Goal: Task Accomplishment & Management: Manage account settings

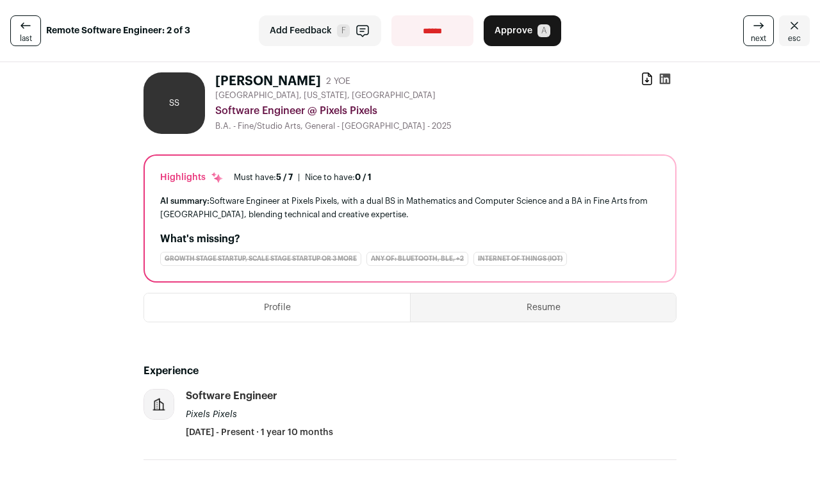
click at [490, 310] on button "Resume" at bounding box center [543, 308] width 265 height 28
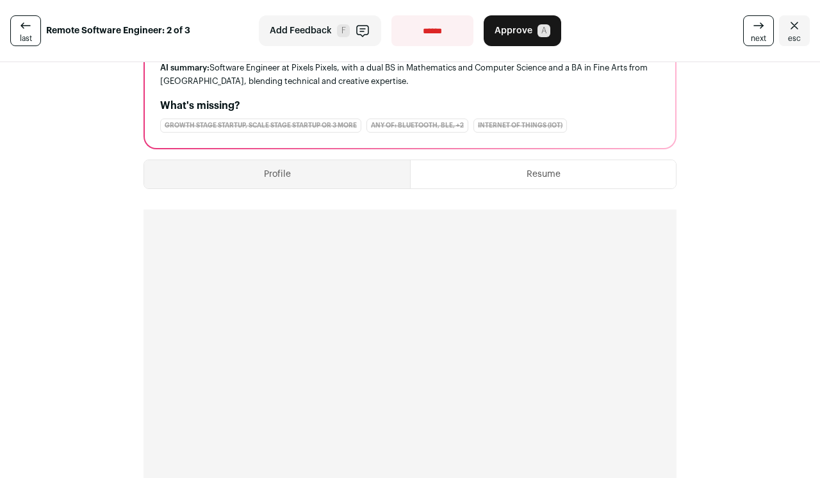
scroll to position [144, 0]
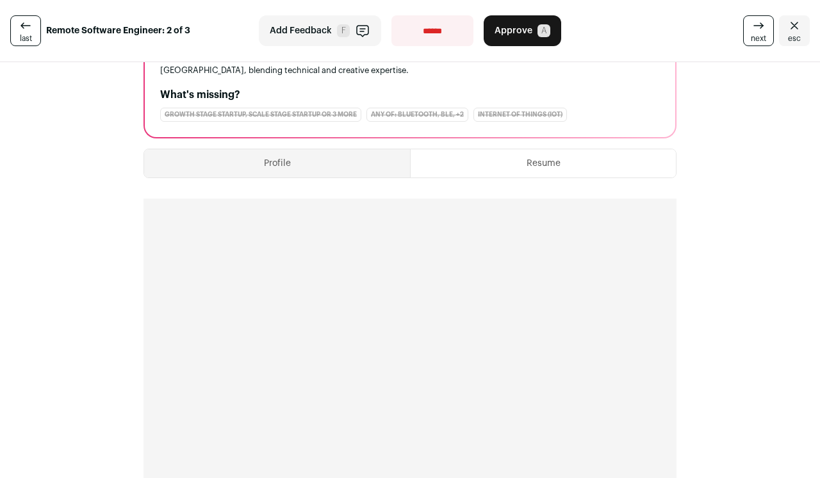
click at [533, 166] on button "Resume" at bounding box center [543, 163] width 265 height 28
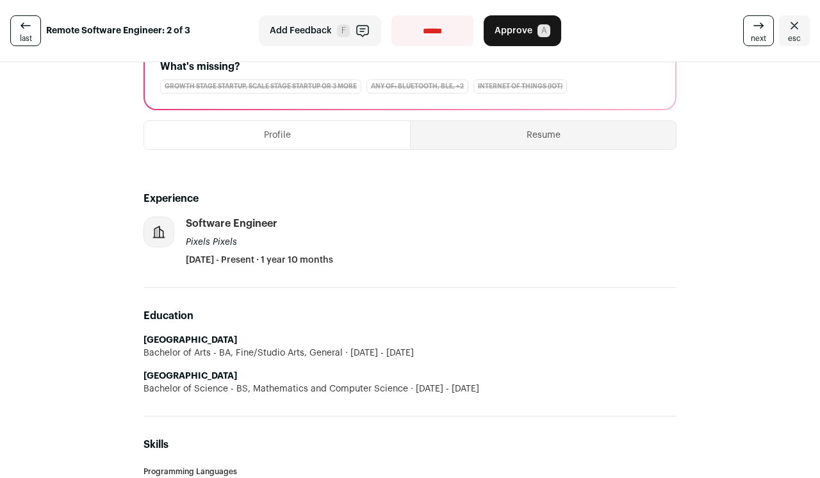
scroll to position [172, 0]
click at [529, 143] on button "Resume" at bounding box center [543, 136] width 265 height 28
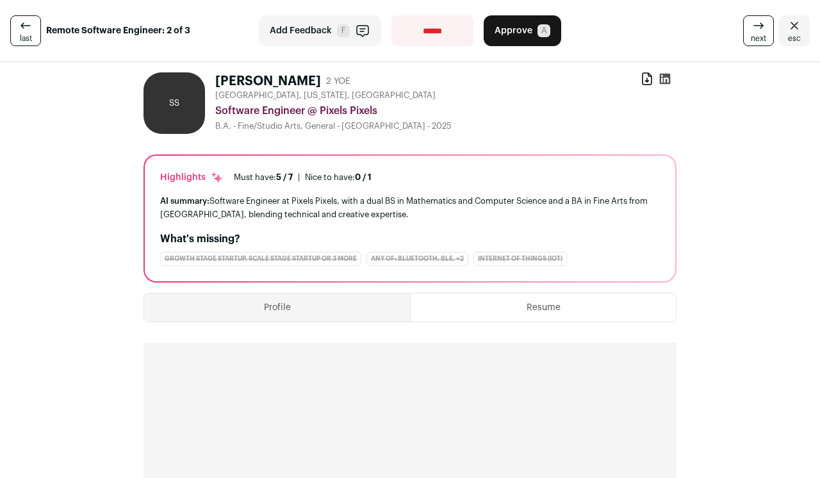
scroll to position [0, 0]
click at [333, 315] on button "Profile" at bounding box center [277, 308] width 266 height 28
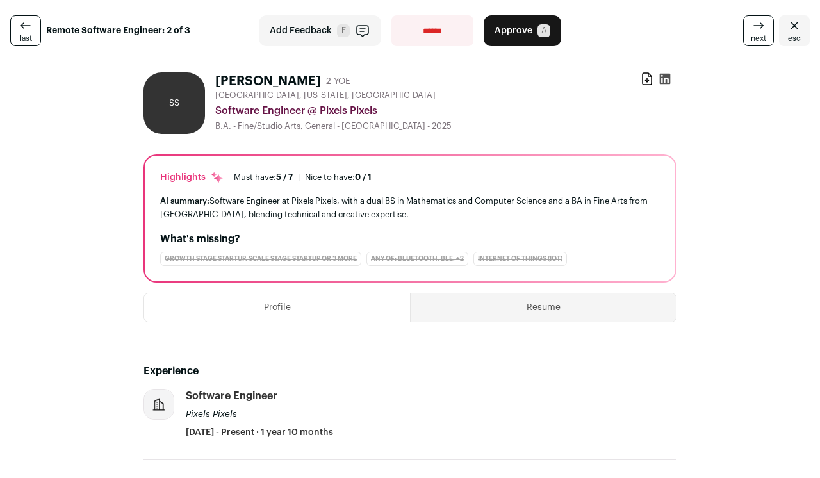
click at [330, 27] on button "Add Feedback F" at bounding box center [320, 30] width 122 height 31
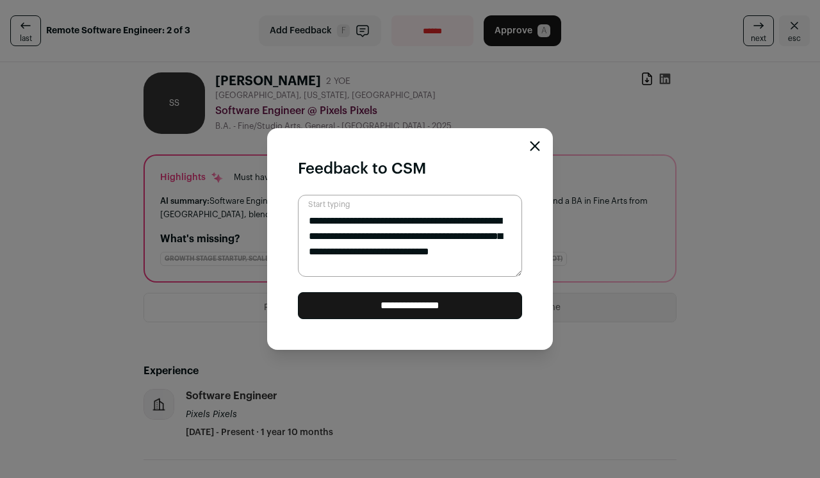
click at [384, 235] on textarea "**********" at bounding box center [410, 236] width 224 height 82
type textarea "**********"
click at [376, 304] on input "**********" at bounding box center [410, 305] width 224 height 27
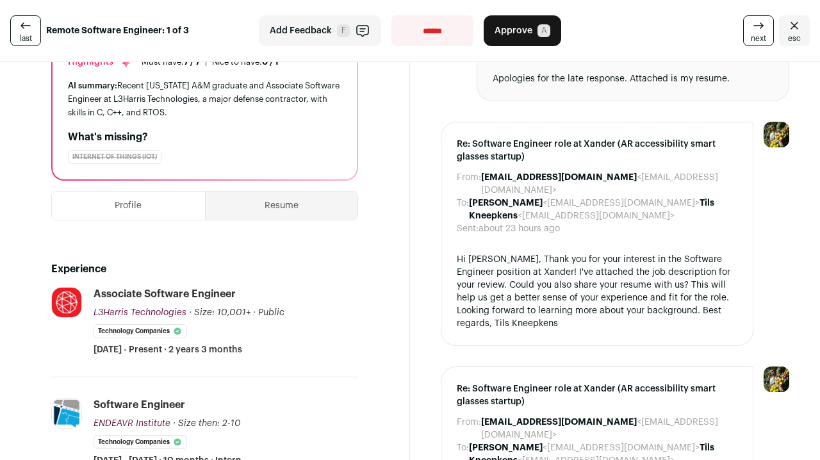
scroll to position [160, 0]
click at [297, 209] on button "Resume" at bounding box center [282, 205] width 153 height 28
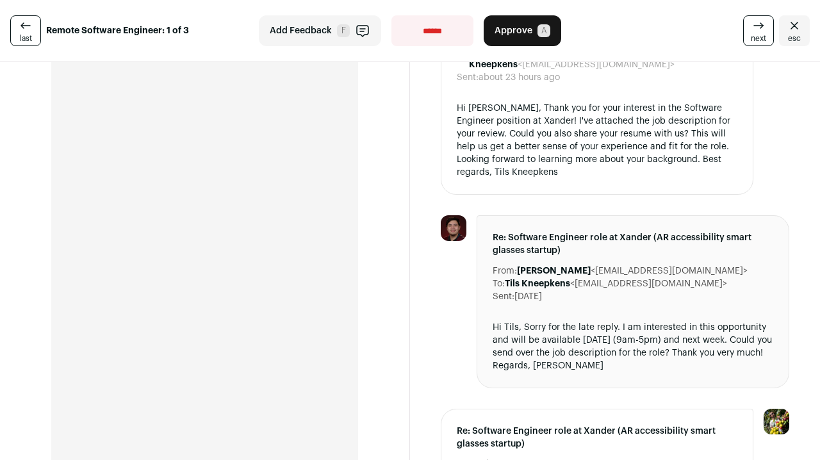
scroll to position [563, 0]
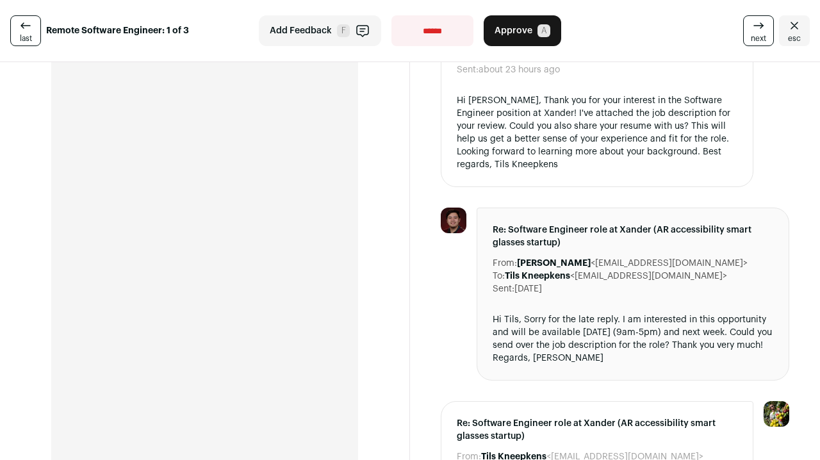
click at [540, 29] on span "A" at bounding box center [544, 30] width 13 height 13
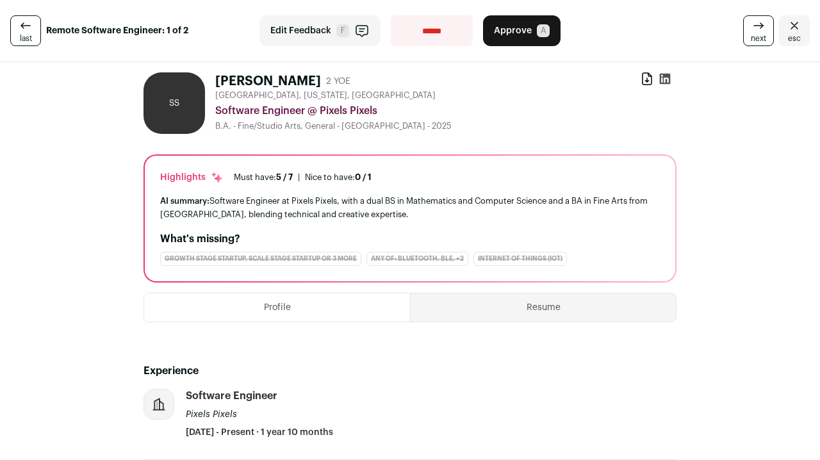
click at [751, 35] on span "next" at bounding box center [758, 38] width 15 height 10
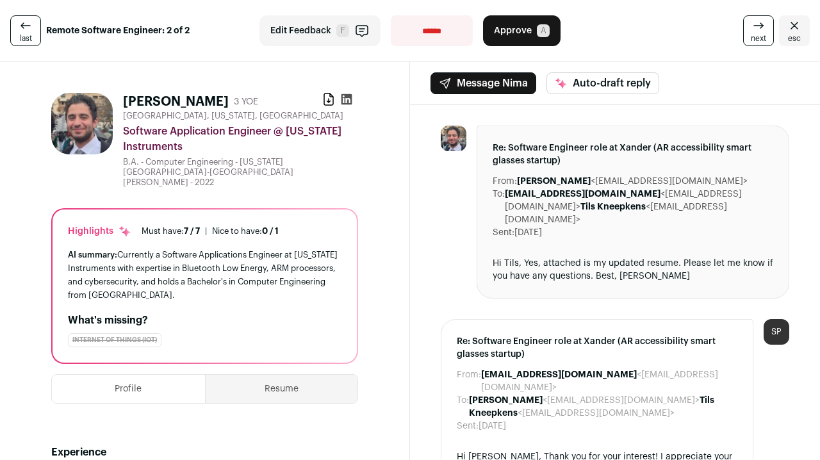
click at [27, 35] on span "last" at bounding box center [26, 38] width 12 height 10
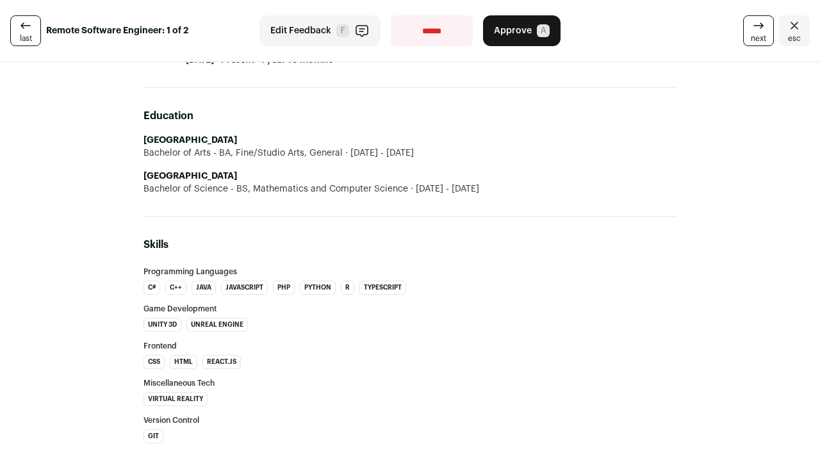
scroll to position [373, 0]
click at [789, 30] on icon "Close" at bounding box center [794, 25] width 15 height 15
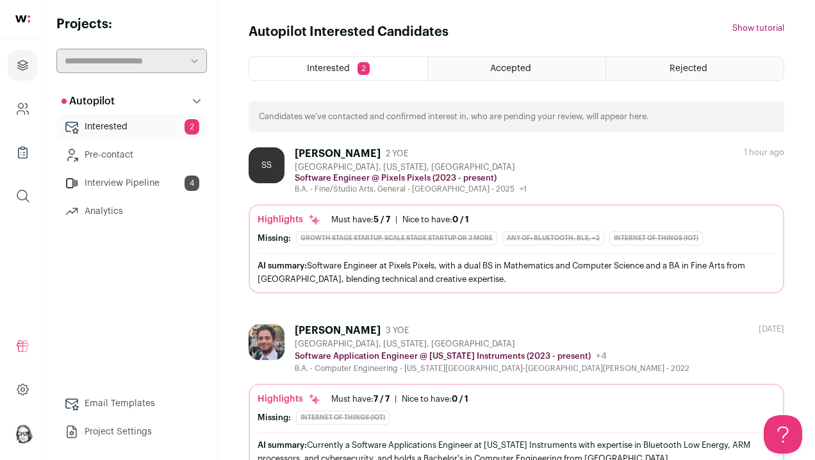
click at [319, 66] on span "Interested" at bounding box center [328, 68] width 43 height 9
click at [95, 133] on link "Interested 2" at bounding box center [131, 127] width 151 height 26
click at [129, 185] on link "Interview Pipeline 4" at bounding box center [131, 183] width 151 height 26
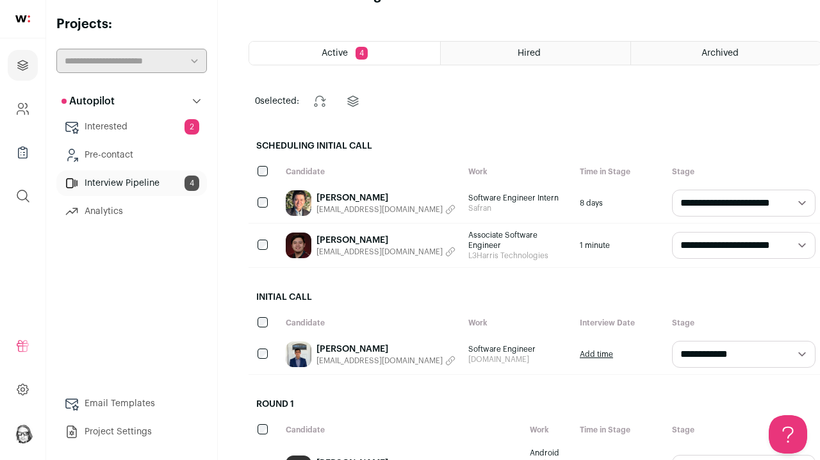
scroll to position [35, 0]
